Goal: Check status: Check status

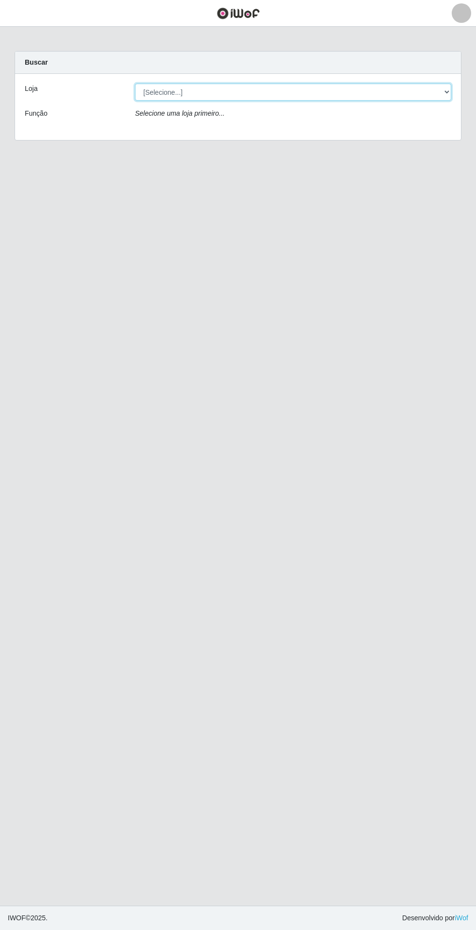
click at [440, 96] on select "[Selecione...] Atacado Vem - Loja 31 [GEOGRAPHIC_DATA]" at bounding box center [293, 92] width 316 height 17
select select "437"
click at [135, 84] on select "[Selecione...] Atacado Vem - Loja 31 [GEOGRAPHIC_DATA]" at bounding box center [293, 92] width 316 height 17
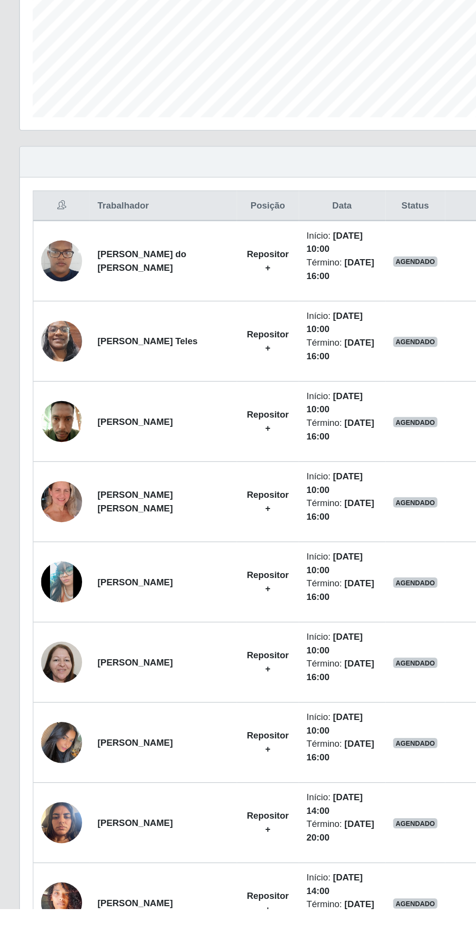
scroll to position [18, 0]
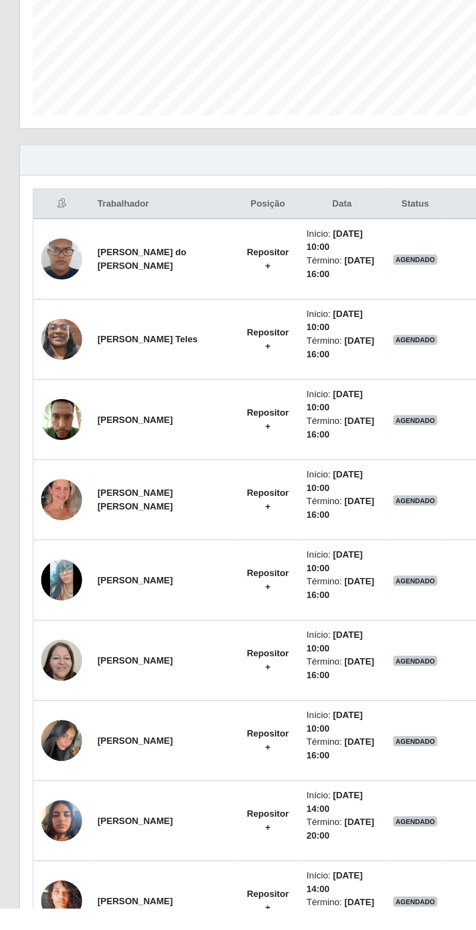
click at [48, 917] on img at bounding box center [46, 923] width 31 height 55
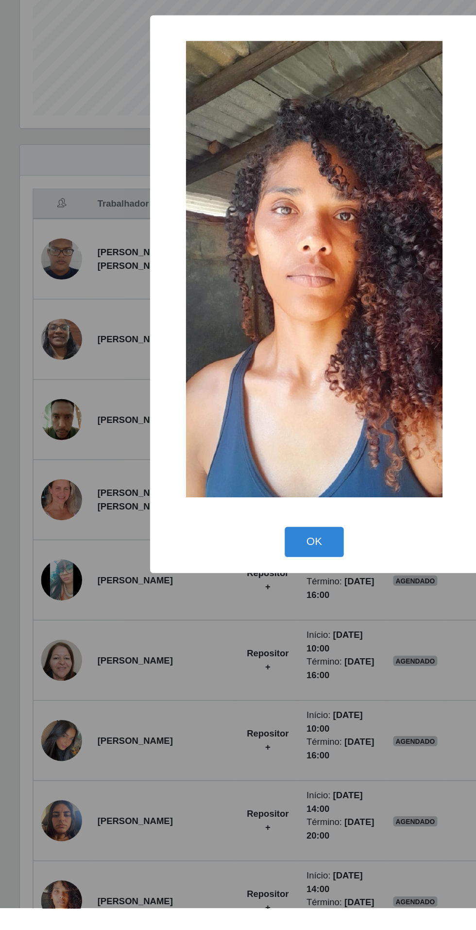
click at [172, 844] on div "× OK Cancel" at bounding box center [238, 465] width 476 height 930
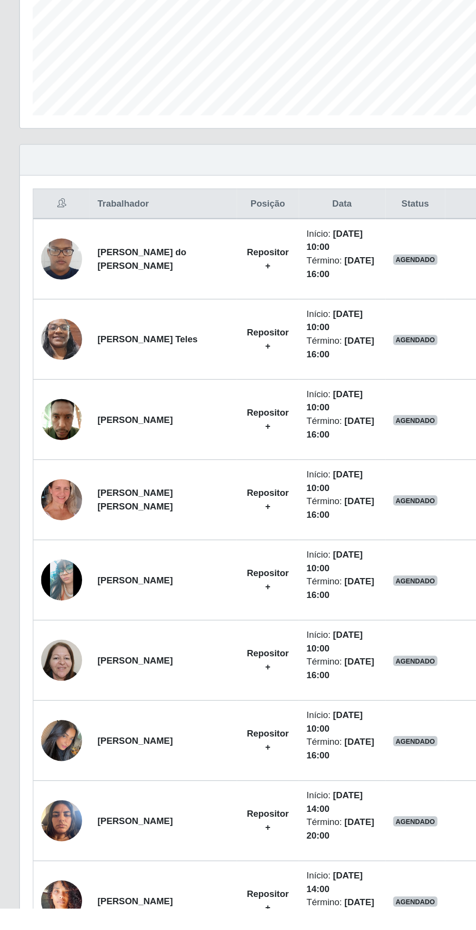
click at [46, 800] on img at bounding box center [46, 802] width 31 height 55
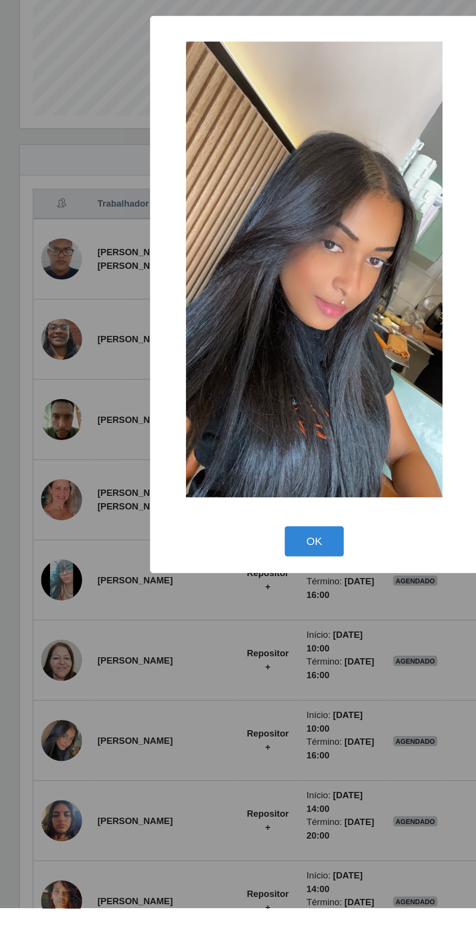
click at [152, 881] on div "× OK Cancel" at bounding box center [238, 465] width 476 height 930
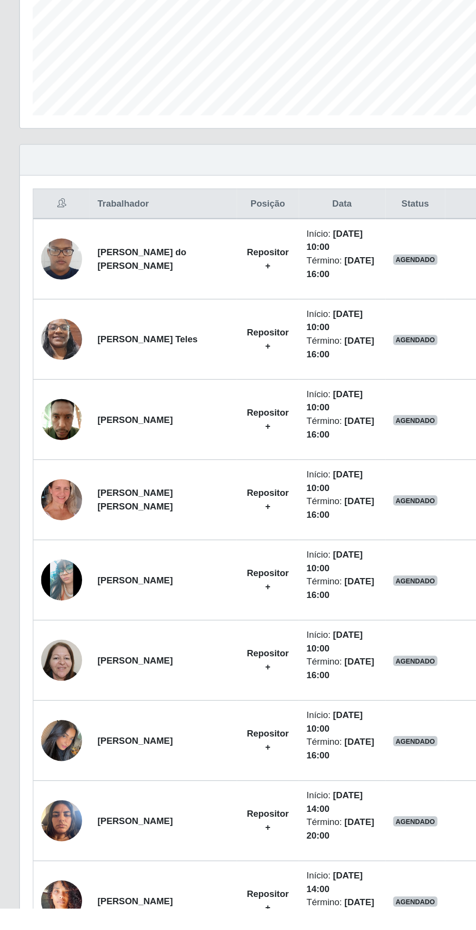
click at [54, 744] on img at bounding box center [46, 741] width 31 height 55
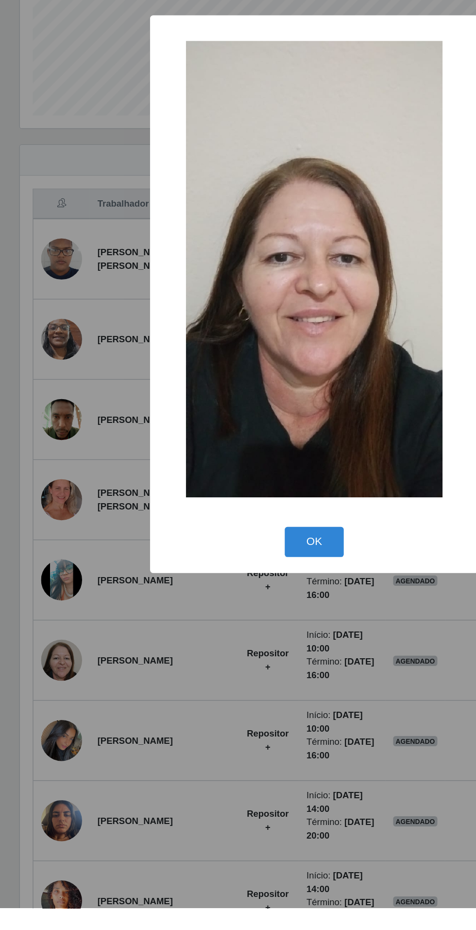
click at [161, 846] on div "× OK Cancel" at bounding box center [238, 465] width 476 height 930
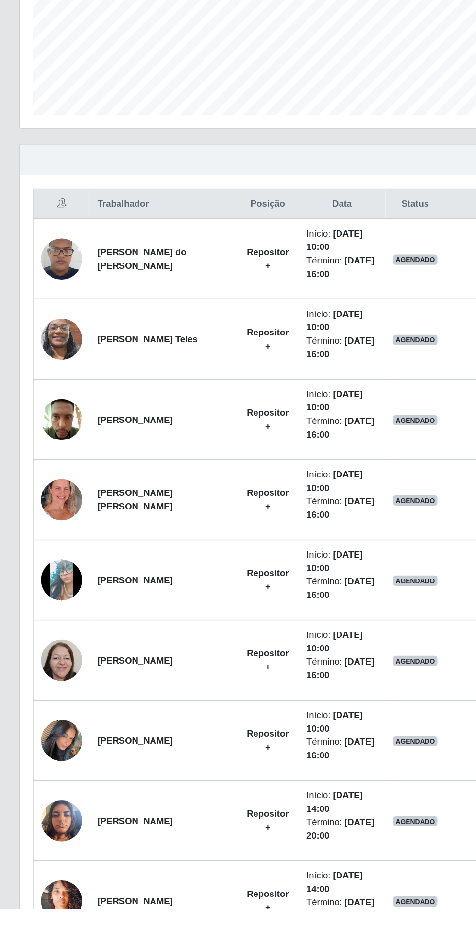
click at [48, 682] on img at bounding box center [46, 681] width 31 height 69
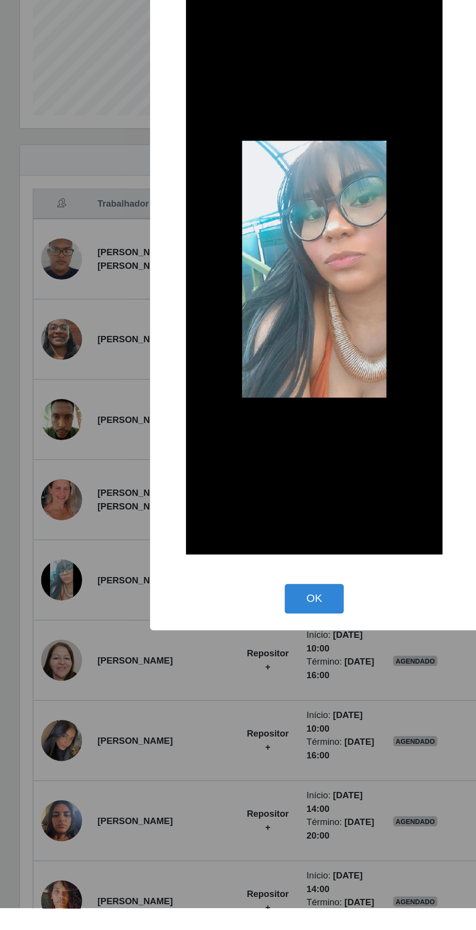
click at [177, 853] on div "× OK Cancel" at bounding box center [238, 465] width 476 height 930
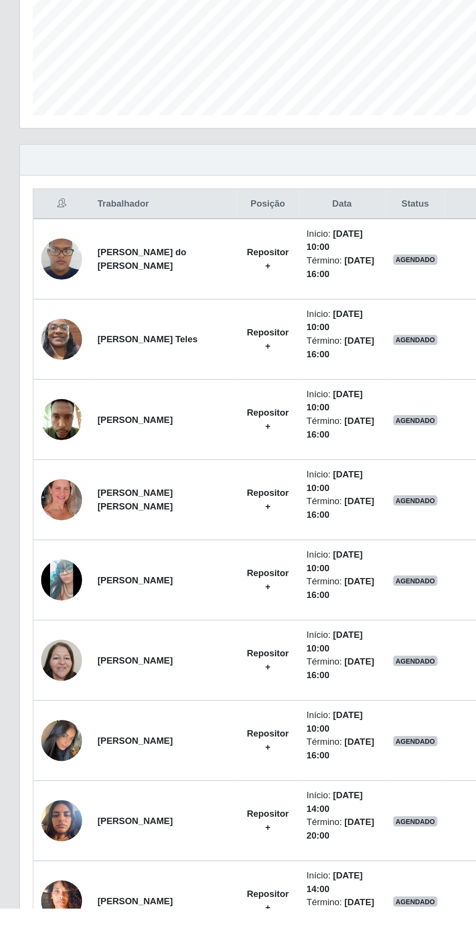
click at [49, 626] on img at bounding box center [46, 620] width 31 height 55
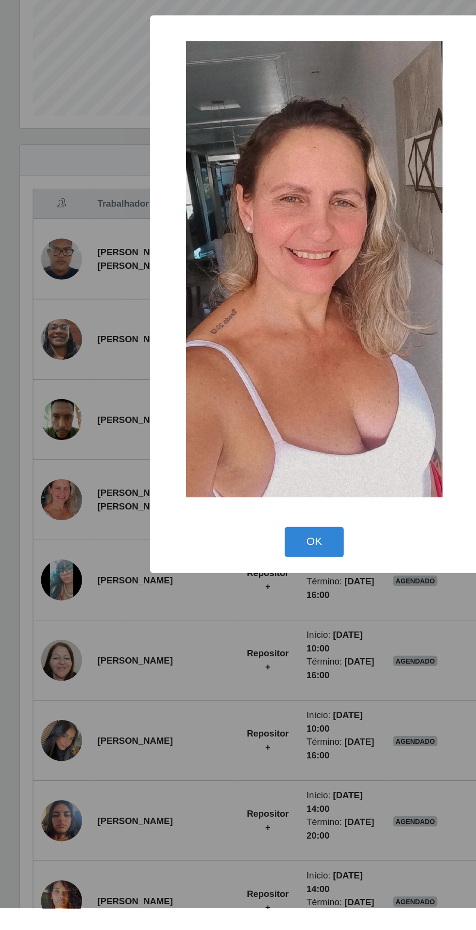
click at [158, 818] on div "× OK Cancel" at bounding box center [238, 465] width 476 height 930
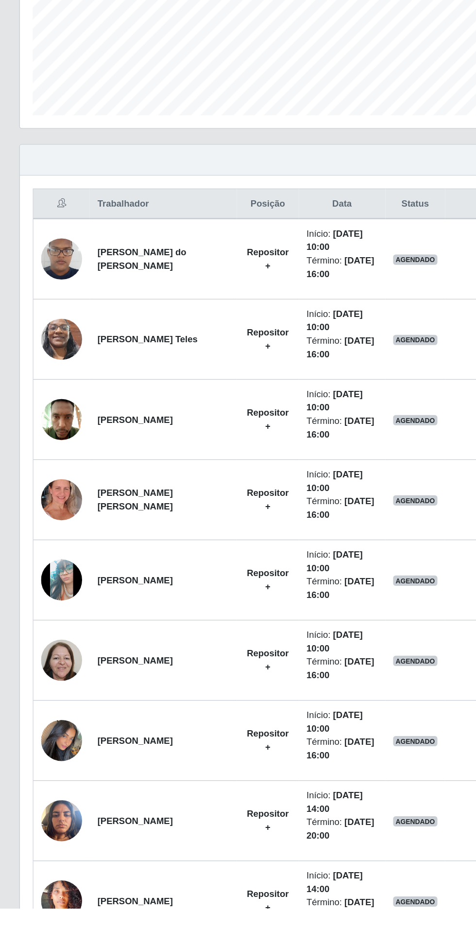
click at [52, 550] on img at bounding box center [46, 559] width 31 height 41
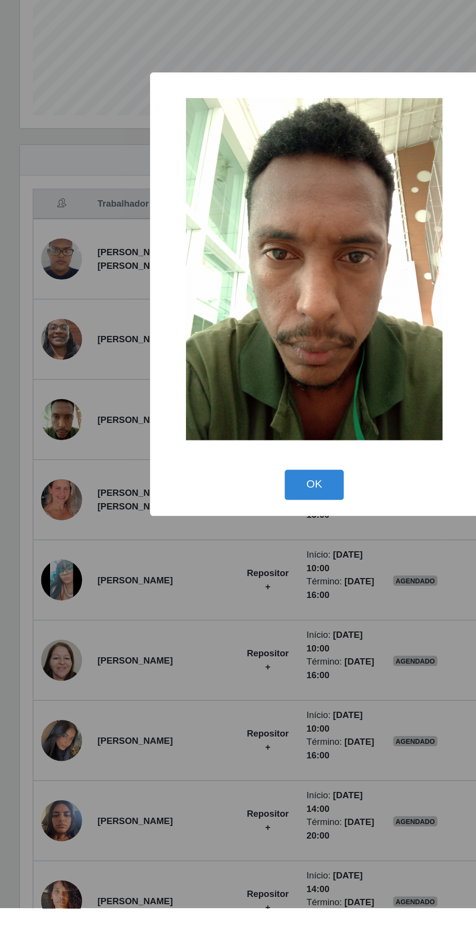
click at [155, 788] on div "× OK Cancel" at bounding box center [238, 465] width 476 height 930
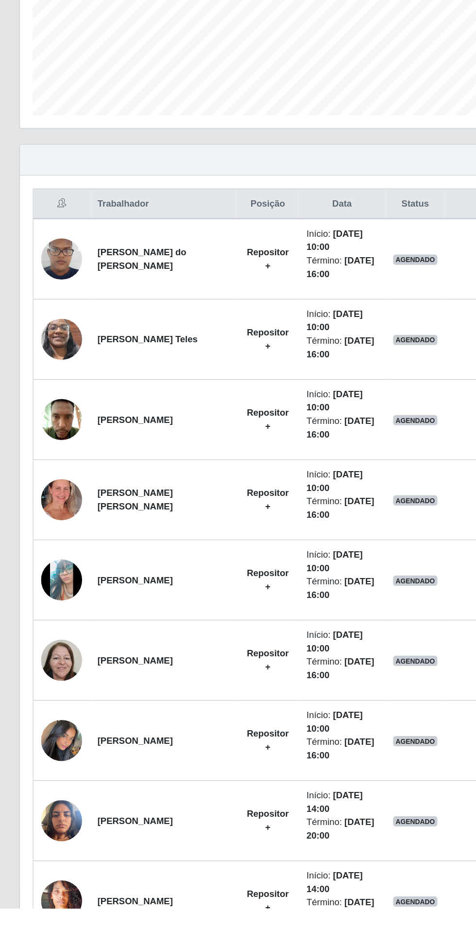
click at [45, 488] on img at bounding box center [46, 498] width 31 height 67
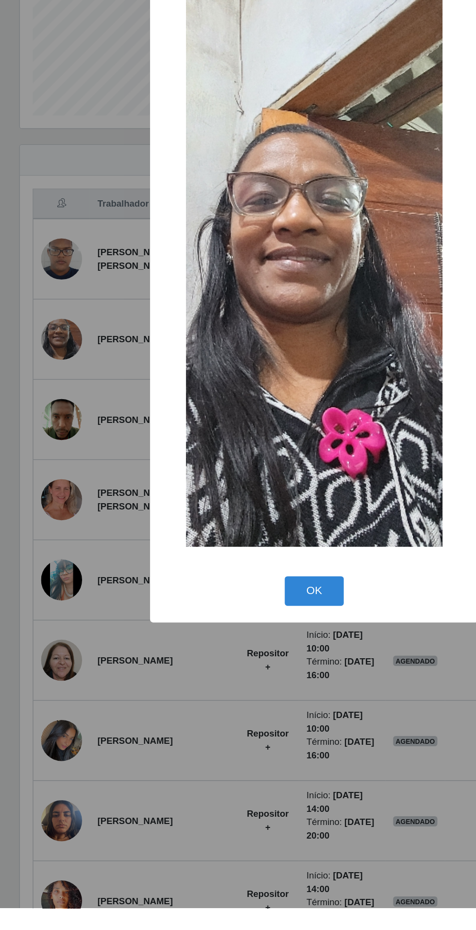
click at [150, 816] on div "× OK Cancel" at bounding box center [238, 465] width 476 height 930
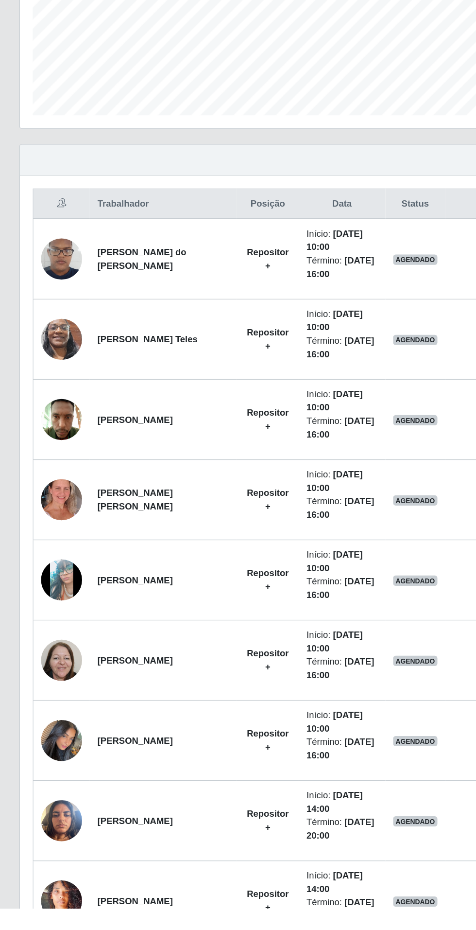
click at [49, 432] on img at bounding box center [46, 438] width 31 height 55
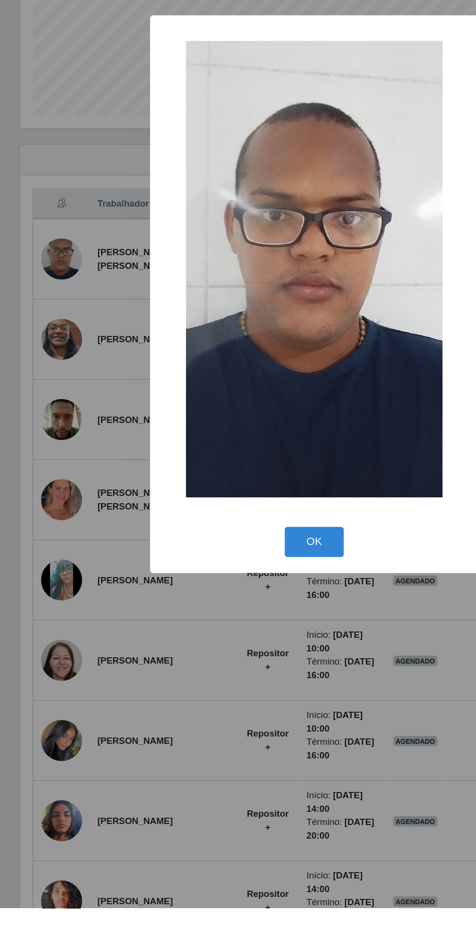
click at [149, 807] on div "× OK Cancel" at bounding box center [238, 465] width 476 height 930
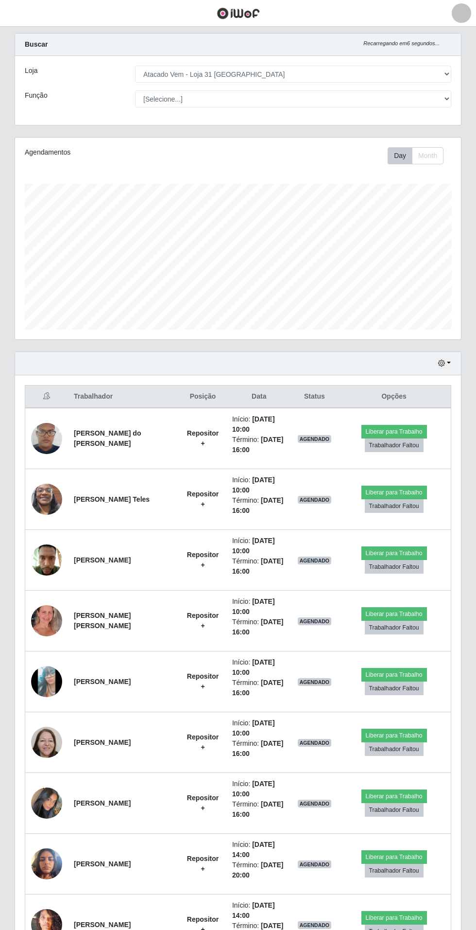
scroll to position [15, 0]
